Goal: Check status: Check status

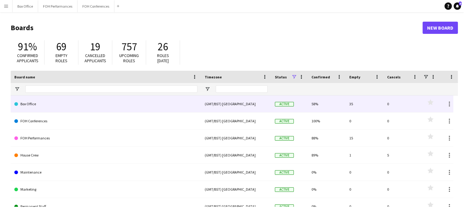
click at [51, 107] on link "Box Office" at bounding box center [105, 104] width 183 height 17
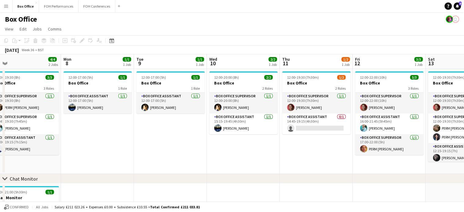
scroll to position [0, 289]
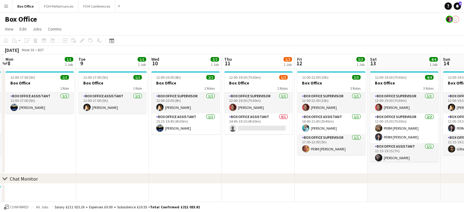
drag, startPoint x: 283, startPoint y: 75, endPoint x: 85, endPoint y: 80, distance: 197.9
click at [85, 80] on app-calendar-viewport "Thu 4 2/2 1 Job Fri 5 4/5 2 Jobs Sat 6 5/5 2 Jobs Sun 7 4/4 2 Jobs Mon 8 1/1 1 …" at bounding box center [232, 147] width 464 height 187
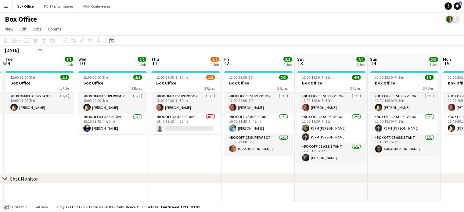
scroll to position [0, 264]
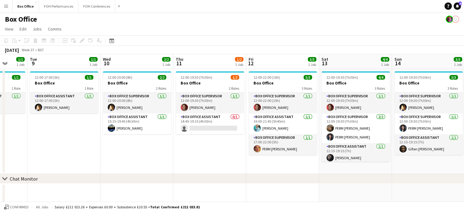
drag, startPoint x: 387, startPoint y: 67, endPoint x: 338, endPoint y: 77, distance: 49.6
click at [338, 77] on app-calendar-viewport "Fri 5 4/5 2 Jobs Sat 6 5/5 2 Jobs Sun 7 4/4 2 Jobs Mon 8 1/1 1 Job Tue 9 1/1 1 …" at bounding box center [232, 147] width 464 height 187
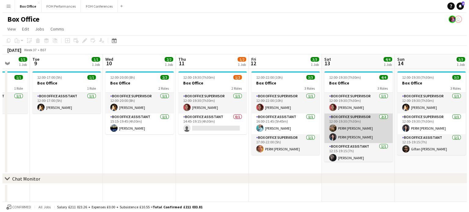
scroll to position [2, 0]
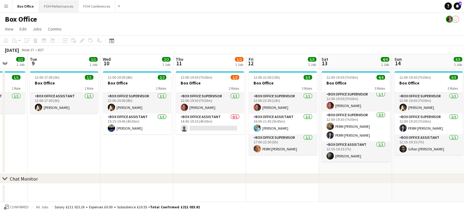
click at [48, 5] on button "FOH Performances Close" at bounding box center [58, 6] width 39 height 12
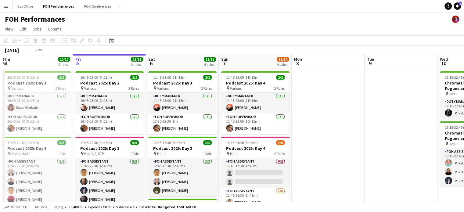
scroll to position [0, 165]
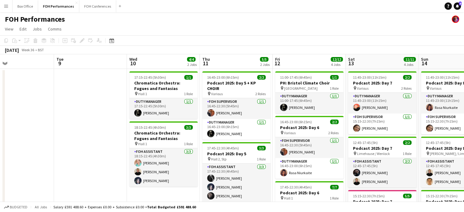
drag, startPoint x: 371, startPoint y: 62, endPoint x: 60, endPoint y: 72, distance: 311.0
click at [60, 72] on app-calendar-viewport "Sat 6 11/11 4 Jobs Sun 7 11/14 4 Jobs Mon 8 Tue 9 Wed 10 4/4 2 Jobs Thu 11 5/5 …" at bounding box center [232, 206] width 464 height 305
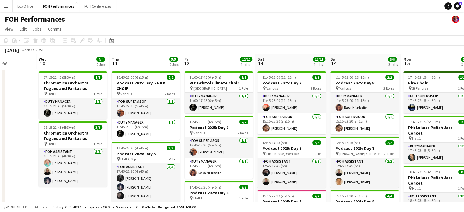
scroll to position [0, 277]
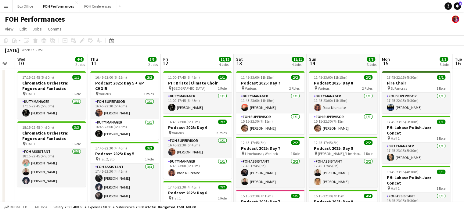
drag, startPoint x: 364, startPoint y: 66, endPoint x: 252, endPoint y: 69, distance: 111.8
click at [252, 69] on app-calendar-viewport "Sat 6 11/11 4 Jobs Sun 7 11/14 4 Jobs Mon 8 Tue 9 Wed 10 4/4 2 Jobs Thu 11 5/5 …" at bounding box center [232, 206] width 464 height 305
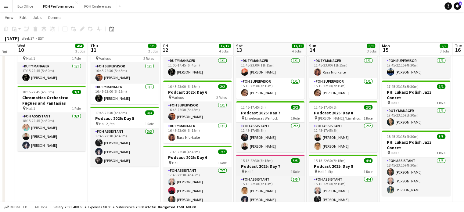
scroll to position [0, 0]
